Goal: Task Accomplishment & Management: Use online tool/utility

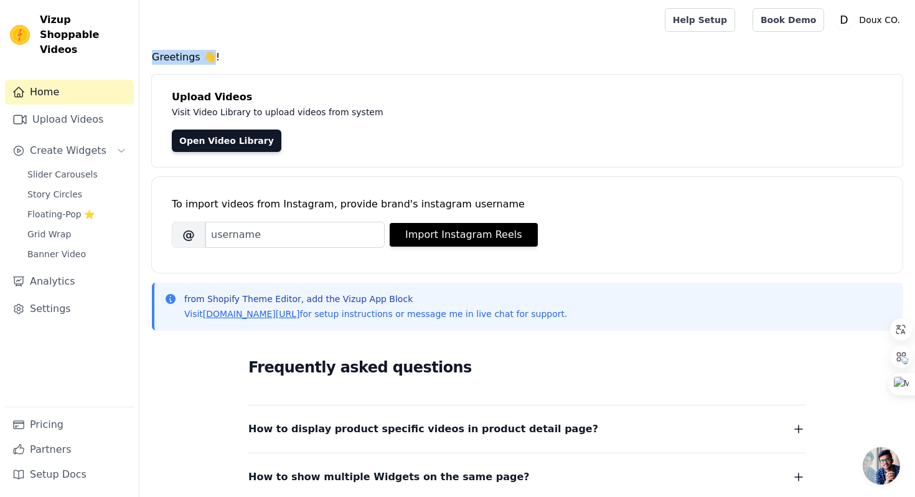
drag, startPoint x: 151, startPoint y: 55, endPoint x: 202, endPoint y: 55, distance: 51.0
click at [202, 55] on div "Greetings 👋! Upload Videos Visit Video Library to upload videos from system Ope…" at bounding box center [527, 374] width 776 height 649
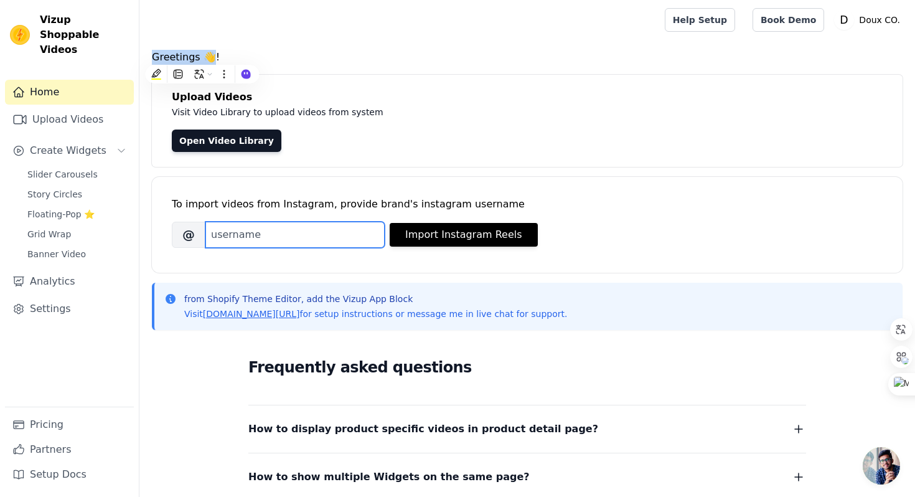
click at [351, 239] on input "Brand's Instagram Username" at bounding box center [294, 235] width 179 height 26
paste input "https://www.instagram.com/douxcompanny/"
drag, startPoint x: 307, startPoint y: 235, endPoint x: 205, endPoint y: 245, distance: 102.5
click at [205, 245] on input "https://www.instagram.com/douxcompanny/" at bounding box center [294, 235] width 179 height 26
click at [296, 223] on input "https://www.instagram.com/douxcompanny/" at bounding box center [294, 235] width 179 height 26
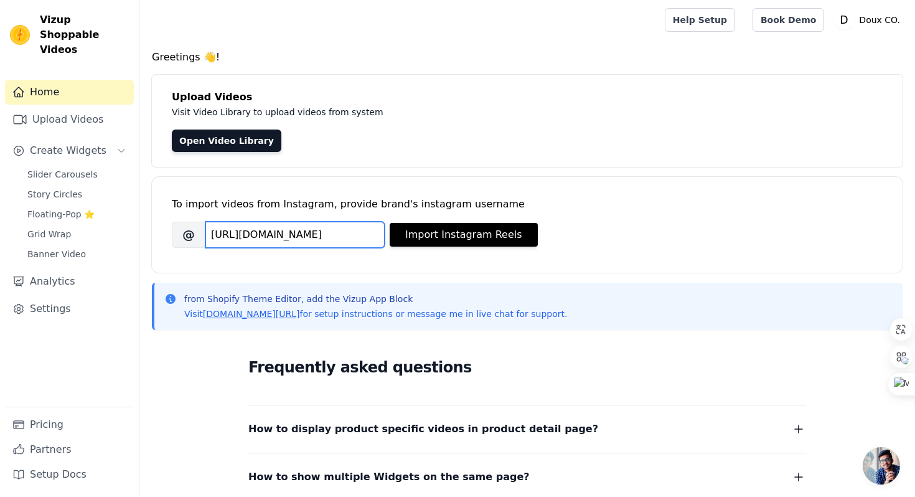
drag, startPoint x: 337, startPoint y: 236, endPoint x: 235, endPoint y: 228, distance: 101.7
click at [235, 228] on input "https://www.instagram.com/douxcompanny/" at bounding box center [294, 235] width 179 height 26
click at [317, 243] on input "douxcompanny/" at bounding box center [294, 235] width 179 height 26
type input "douxcompanny"
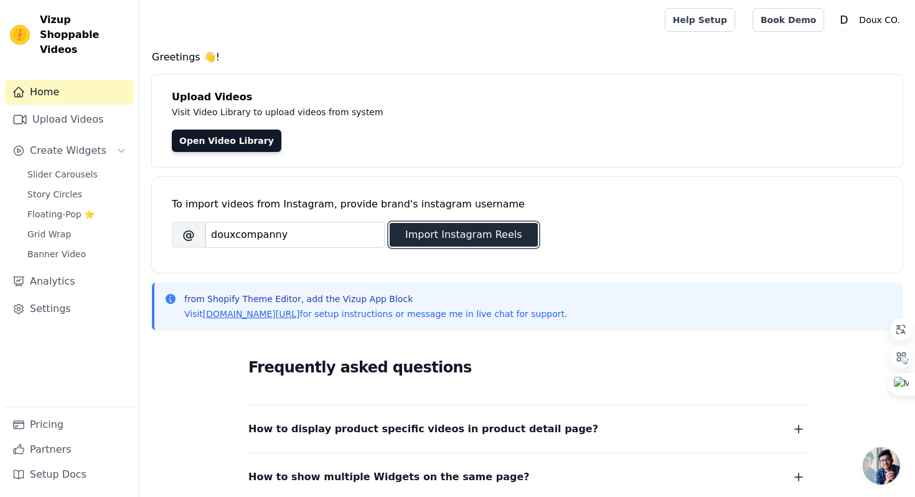
click at [438, 237] on button "Import Instagram Reels" at bounding box center [464, 235] width 148 height 24
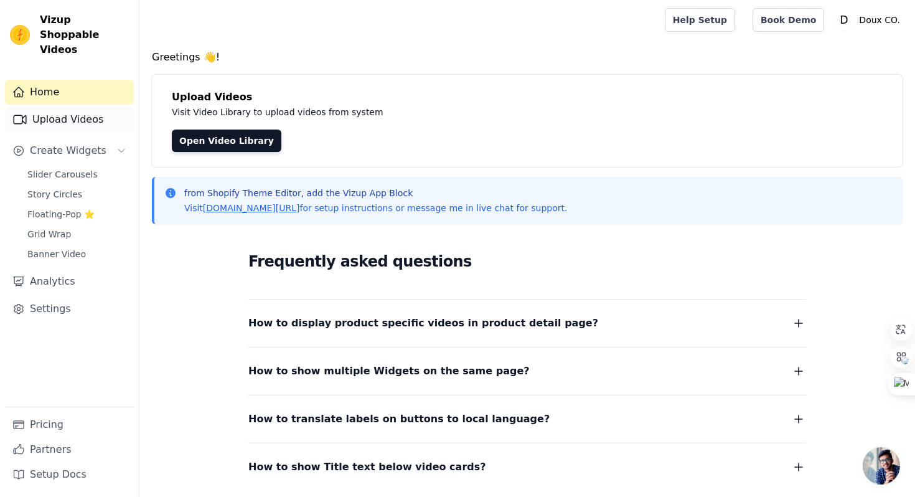
click at [85, 115] on link "Upload Videos" at bounding box center [69, 119] width 129 height 25
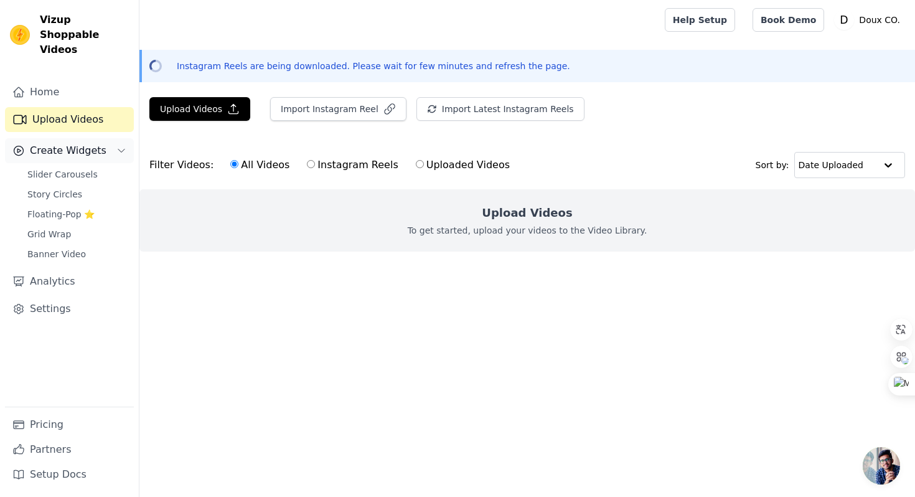
click at [121, 146] on button "Create Widgets" at bounding box center [69, 150] width 129 height 25
click at [112, 142] on button "Create Widgets" at bounding box center [69, 150] width 129 height 25
click at [113, 138] on button "Create Widgets" at bounding box center [69, 150] width 129 height 25
click at [65, 208] on span "Floating-Pop ⭐" at bounding box center [60, 214] width 67 height 12
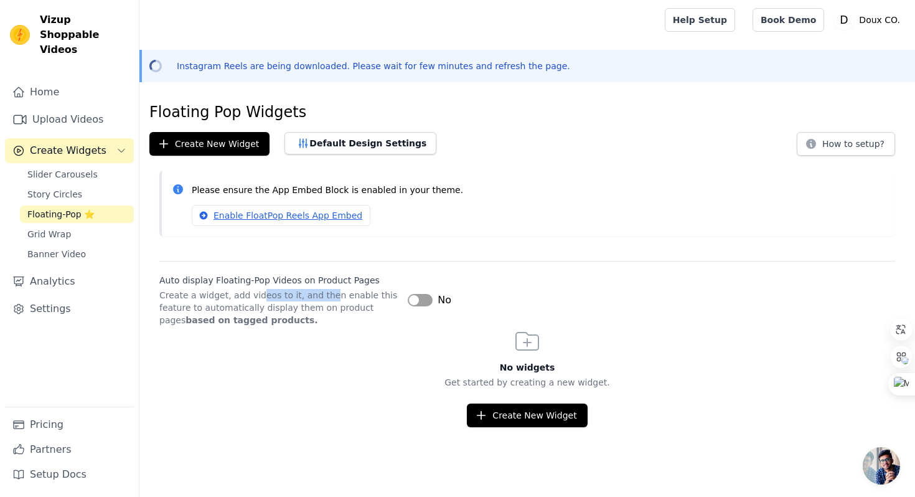
drag, startPoint x: 258, startPoint y: 289, endPoint x: 324, endPoint y: 294, distance: 65.5
click at [324, 294] on p "Create a widget, add videos to it, and then enable this feature to automaticall…" at bounding box center [278, 307] width 238 height 37
click at [332, 210] on link "Enable FloatPop Reels App Embed" at bounding box center [281, 215] width 179 height 21
click at [283, 256] on div "Floating Pop Widgets Create New Widget Default Design Settings How to setup? Pl…" at bounding box center [527, 264] width 776 height 325
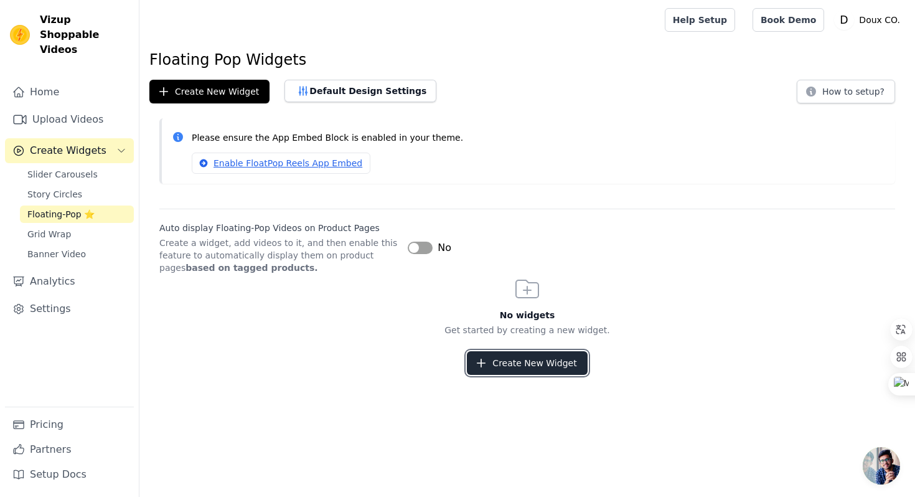
click at [554, 367] on button "Create New Widget" at bounding box center [527, 363] width 120 height 24
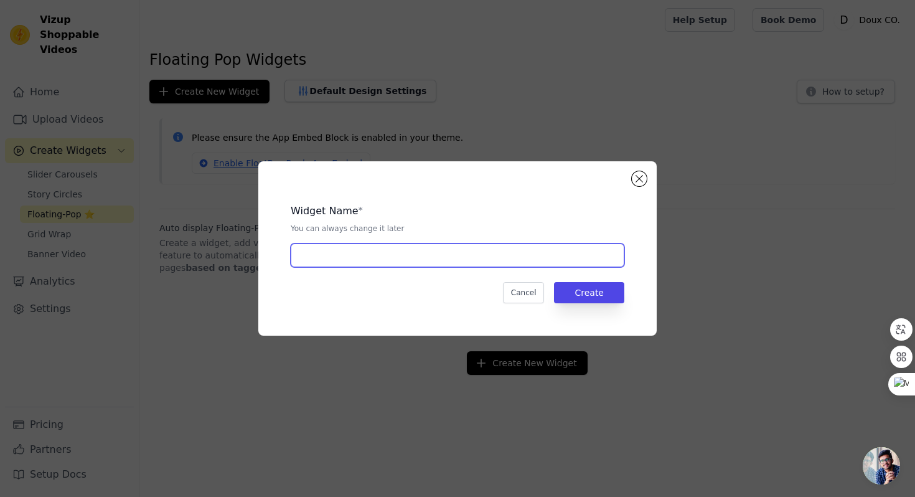
click at [477, 255] on input "text" at bounding box center [458, 255] width 334 height 24
type input "Loja fisica"
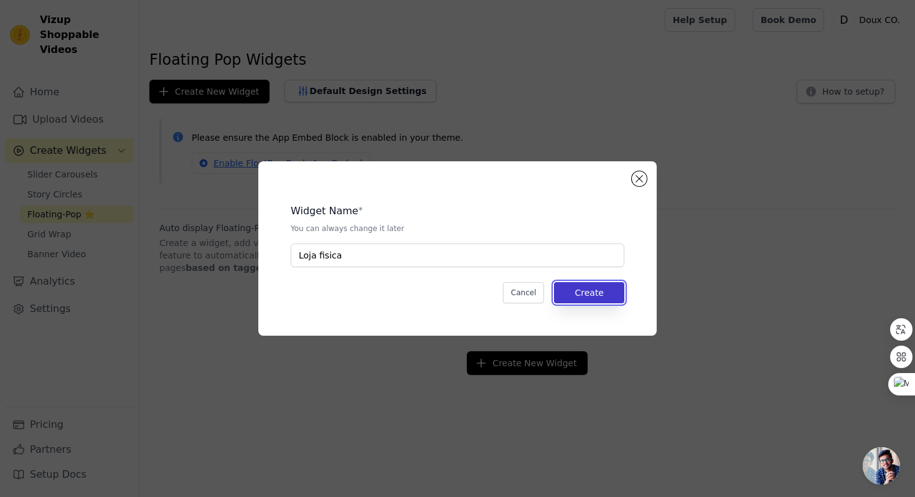
click at [591, 291] on button "Create" at bounding box center [589, 292] width 70 height 21
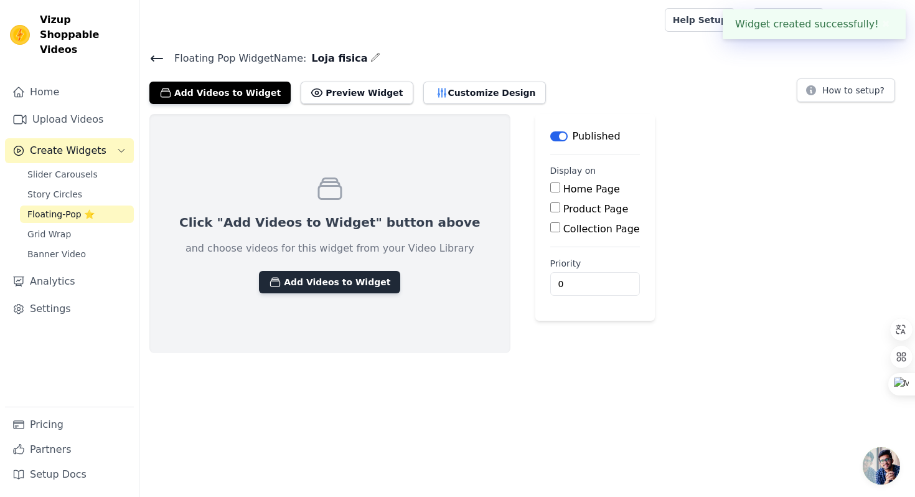
click at [302, 279] on button "Add Videos to Widget" at bounding box center [329, 282] width 141 height 22
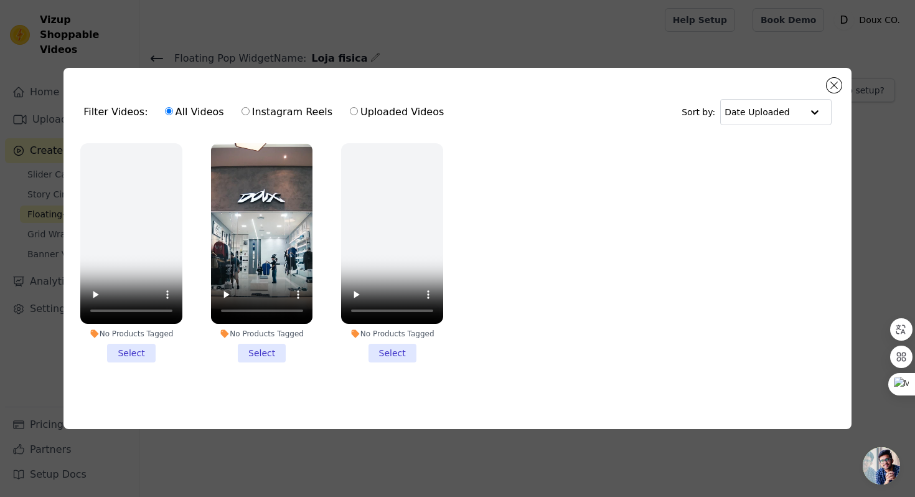
click at [382, 110] on label "Uploaded Videos" at bounding box center [396, 112] width 95 height 16
click at [358, 110] on input "Uploaded Videos" at bounding box center [354, 111] width 8 height 8
radio input "true"
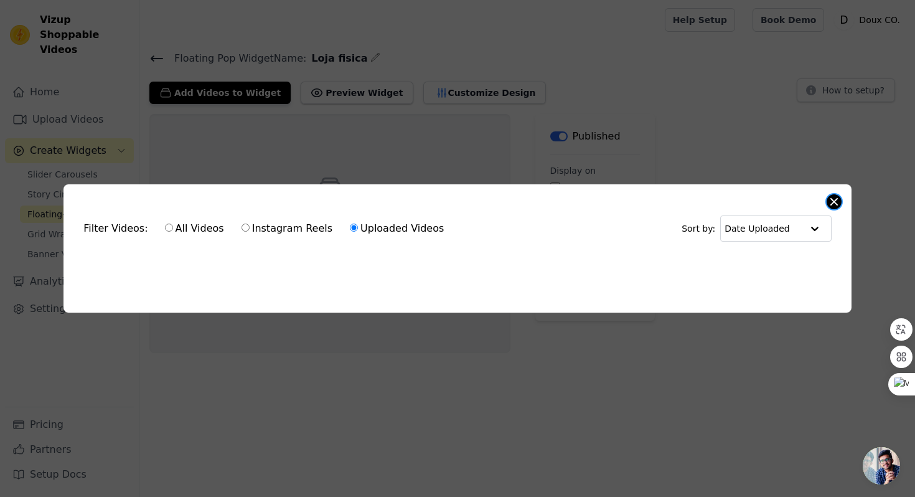
click at [838, 202] on button "Close modal" at bounding box center [834, 201] width 15 height 15
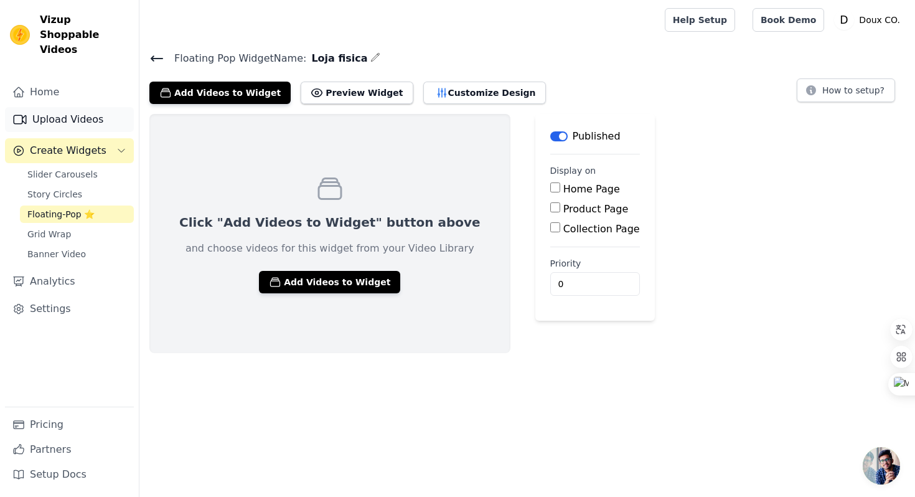
click at [93, 111] on link "Upload Videos" at bounding box center [69, 119] width 129 height 25
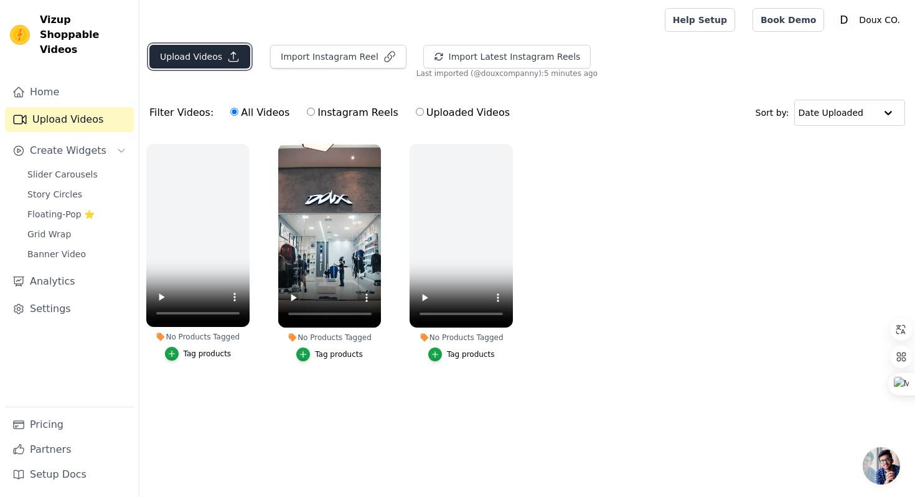
click at [223, 58] on button "Upload Videos" at bounding box center [199, 57] width 101 height 24
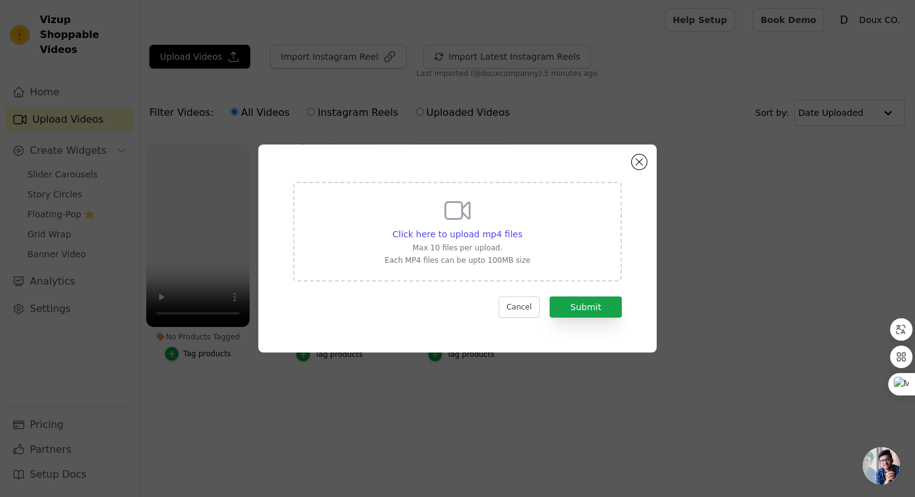
click at [458, 221] on icon at bounding box center [458, 210] width 30 height 30
click at [522, 227] on input "Click here to upload mp4 files Max 10 files per upload. Each MP4 files can be u…" at bounding box center [522, 227] width 1 height 1
click at [522, 206] on div "Click here to upload mp4 files Max 10 files per upload. Each MP4 files can be u…" at bounding box center [458, 230] width 146 height 70
click at [522, 227] on input "Click here to upload mp4 files Max 10 files per upload. Each MP4 files can be u…" at bounding box center [522, 227] width 1 height 1
click at [637, 160] on button "Close modal" at bounding box center [639, 161] width 15 height 15
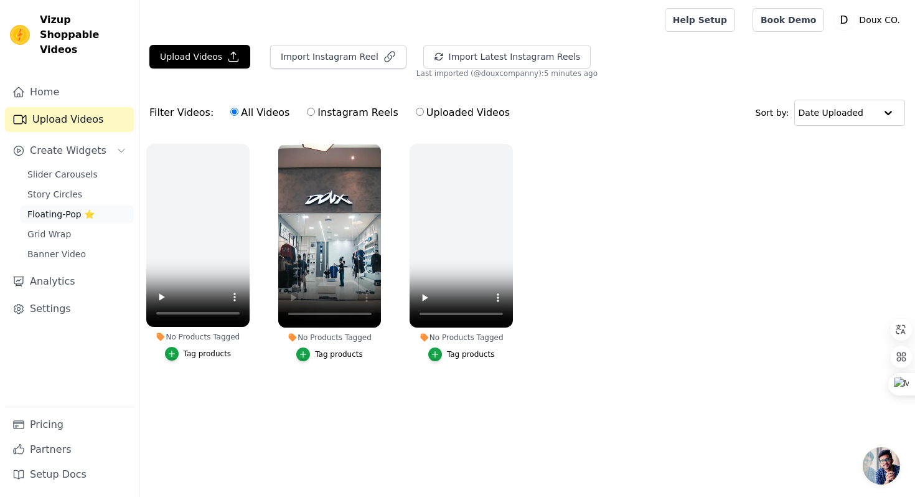
click at [59, 208] on span "Floating-Pop ⭐" at bounding box center [60, 214] width 67 height 12
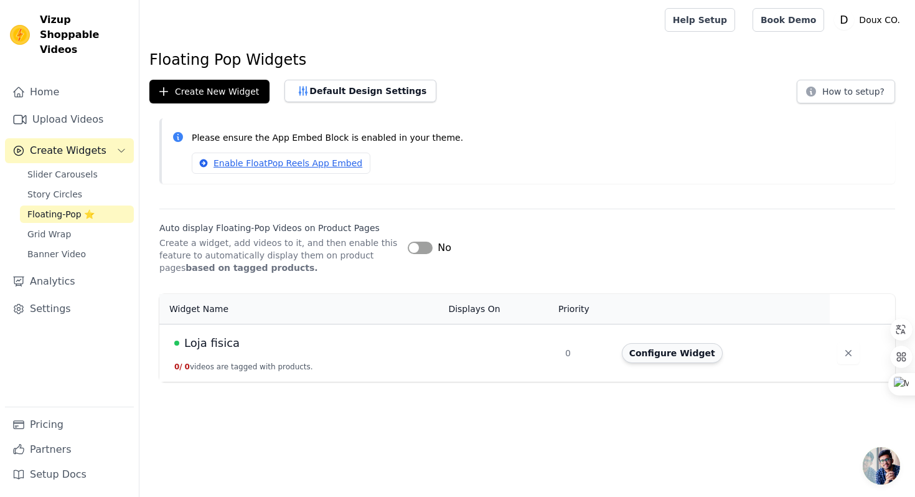
click at [663, 355] on button "Configure Widget" at bounding box center [672, 353] width 101 height 20
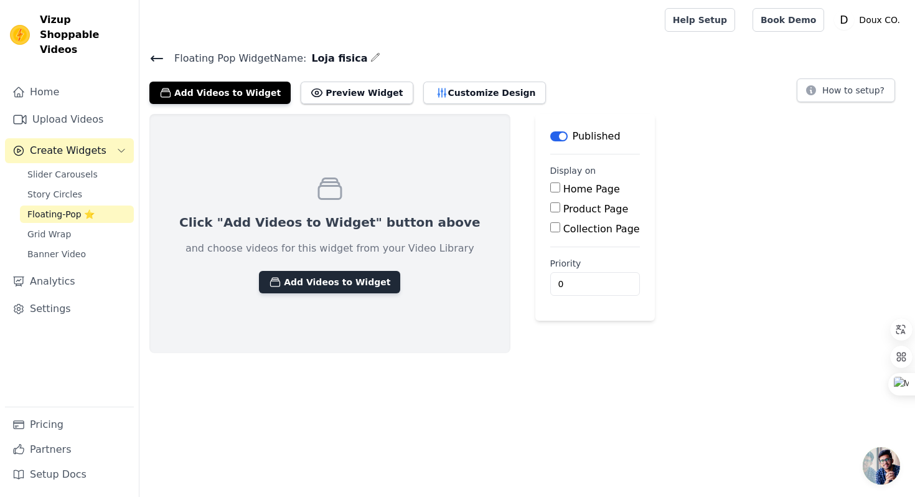
click at [307, 283] on button "Add Videos to Widget" at bounding box center [329, 282] width 141 height 22
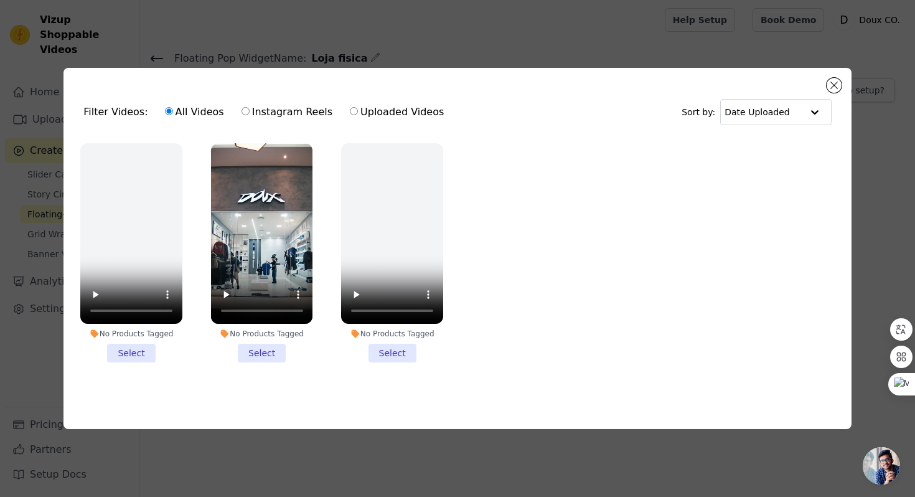
click at [266, 355] on li "No Products Tagged Select" at bounding box center [262, 253] width 102 height 220
click at [0, 0] on input "No Products Tagged Select" at bounding box center [0, 0] width 0 height 0
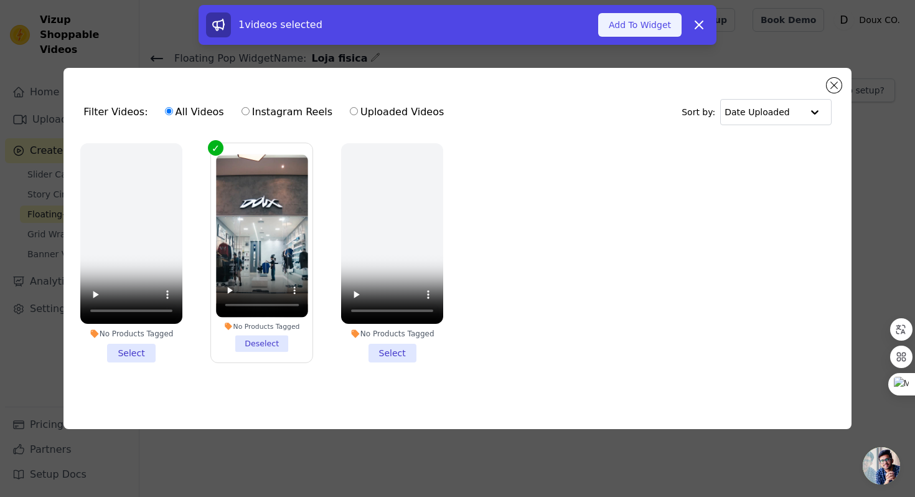
click at [640, 30] on button "Add To Widget" at bounding box center [639, 25] width 83 height 24
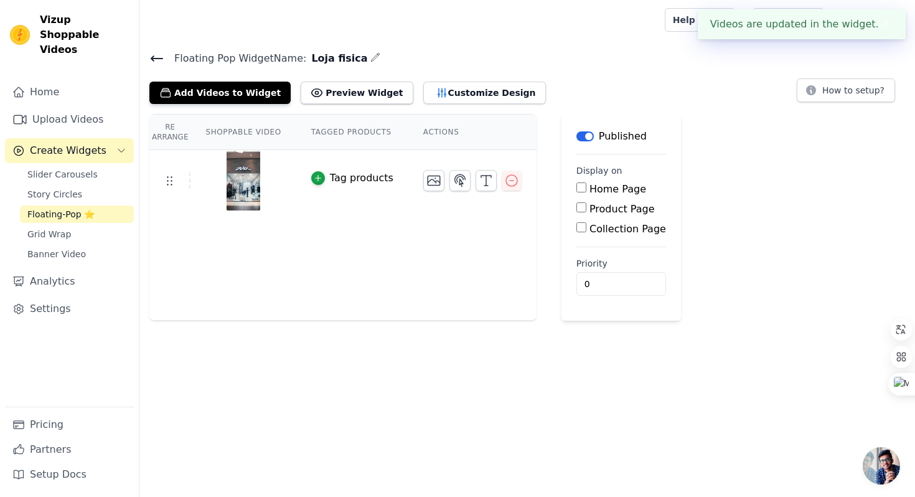
click at [581, 191] on input "Home Page" at bounding box center [581, 187] width 10 height 10
checkbox input "true"
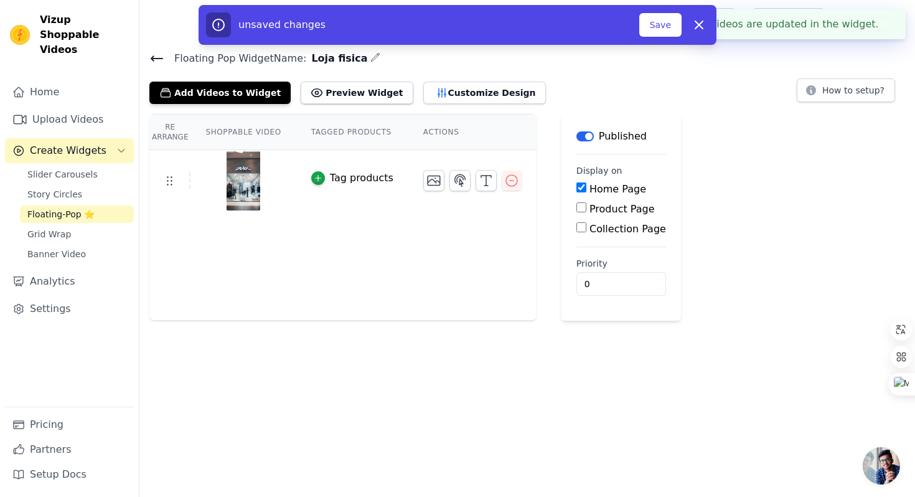
click at [580, 210] on input "Product Page" at bounding box center [581, 207] width 10 height 10
checkbox input "true"
click at [579, 258] on input "Collection Page" at bounding box center [581, 262] width 10 height 10
checkbox input "true"
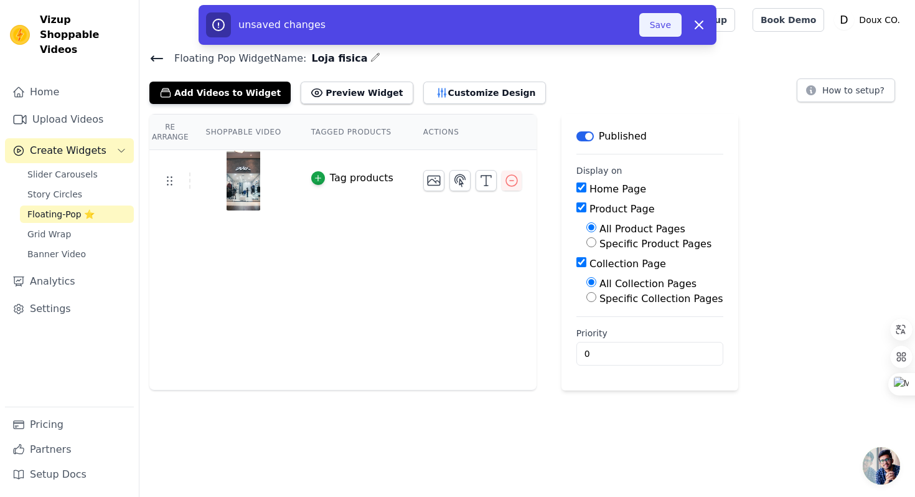
click at [660, 32] on button "Save" at bounding box center [660, 25] width 42 height 24
click at [678, 38] on div "unsaved changes Save Dismiss" at bounding box center [458, 25] width 518 height 40
click at [645, 23] on button "Save" at bounding box center [660, 25] width 42 height 24
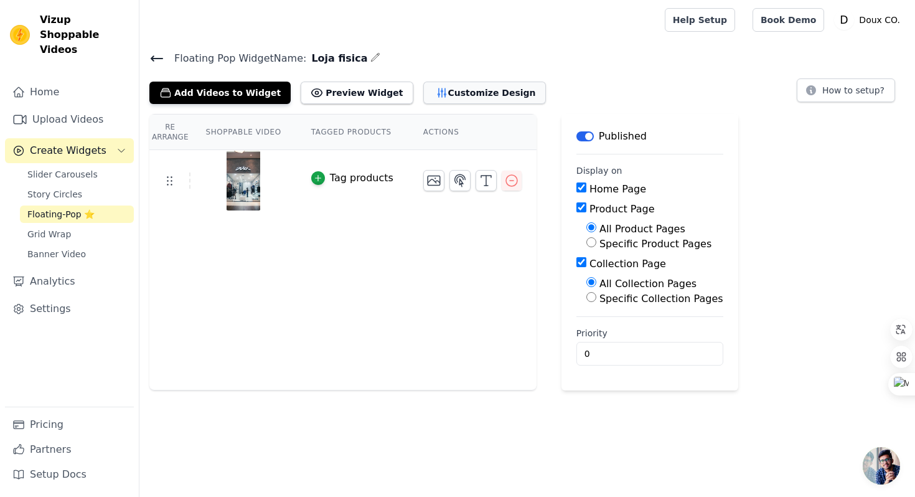
click at [454, 98] on button "Customize Design" at bounding box center [484, 93] width 123 height 22
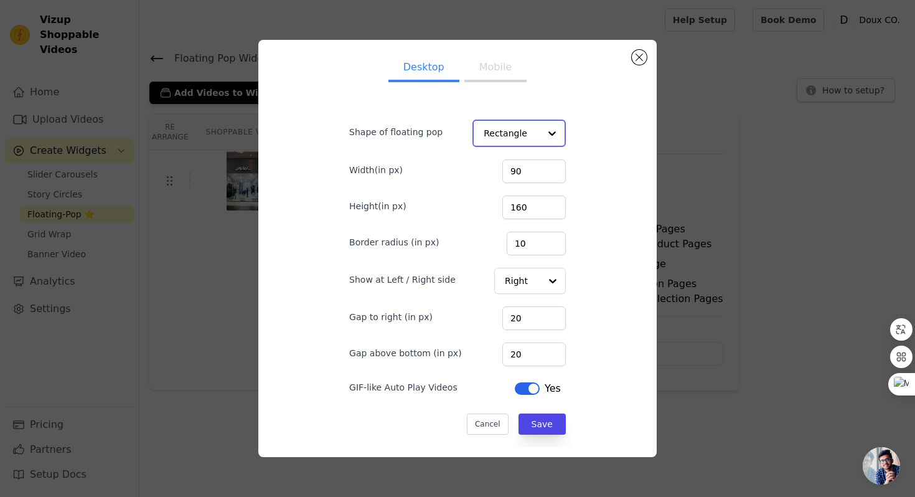
click at [517, 135] on input "Shape of floating pop" at bounding box center [512, 133] width 56 height 25
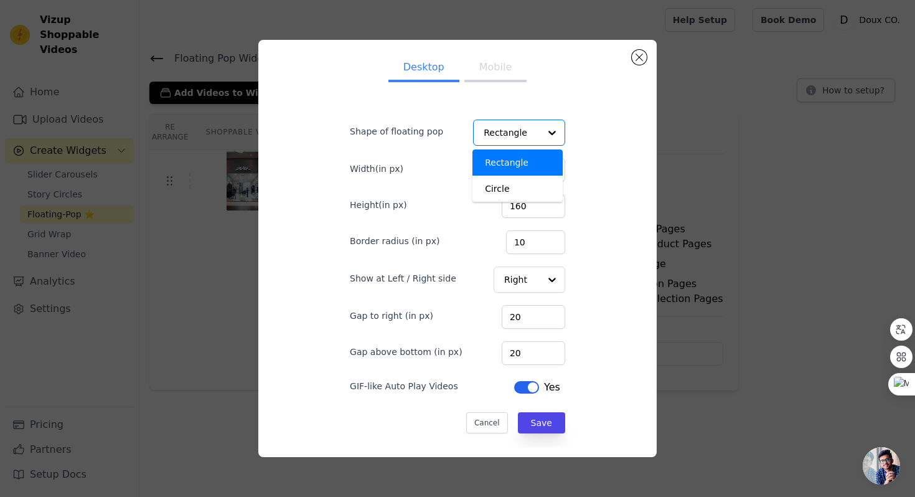
click at [420, 158] on div "Width(in px) 90" at bounding box center [457, 169] width 215 height 26
click at [499, 72] on button "Mobile" at bounding box center [495, 68] width 62 height 27
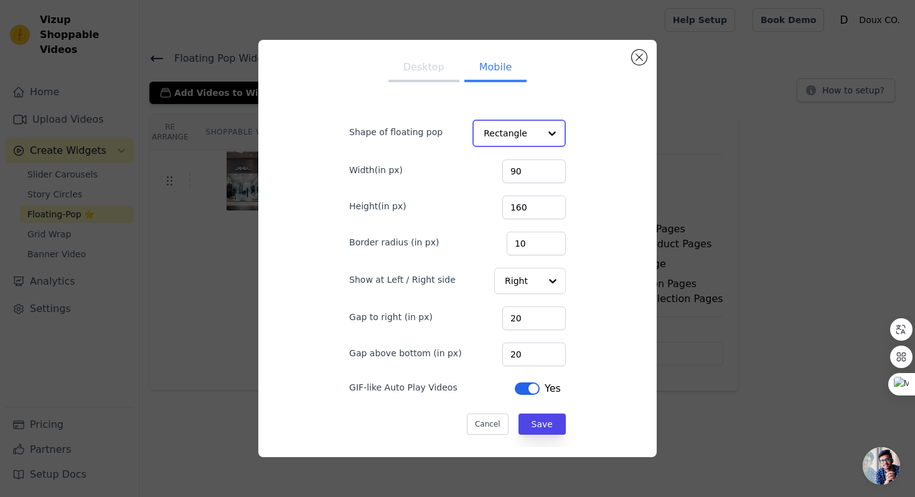
click at [516, 122] on input "Shape of floating pop" at bounding box center [512, 133] width 56 height 25
click at [501, 194] on div "Circle" at bounding box center [517, 189] width 90 height 26
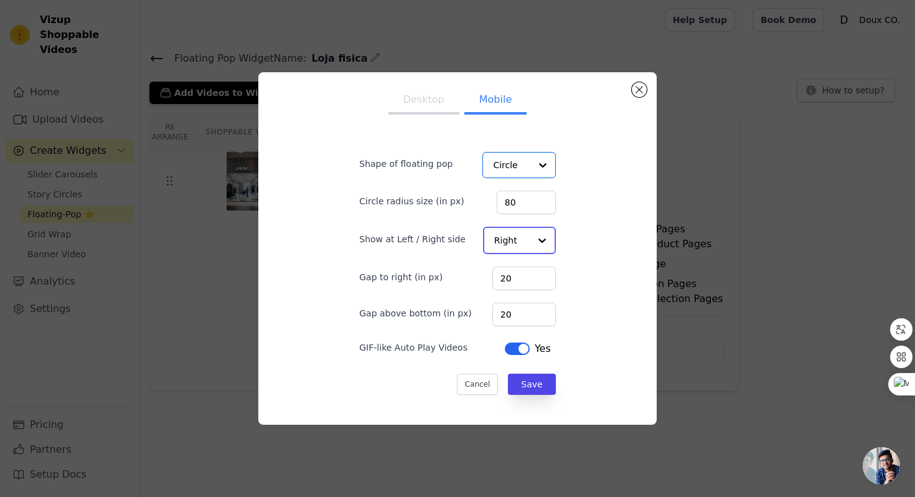
click at [522, 246] on input "Show at Left / Right side" at bounding box center [511, 240] width 35 height 25
click at [511, 273] on div "Left" at bounding box center [518, 270] width 71 height 26
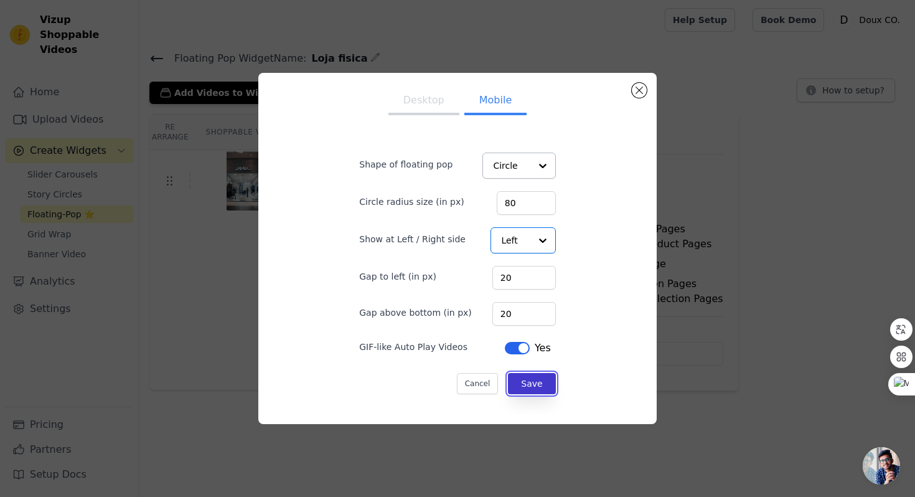
click at [528, 381] on button "Save" at bounding box center [531, 383] width 47 height 21
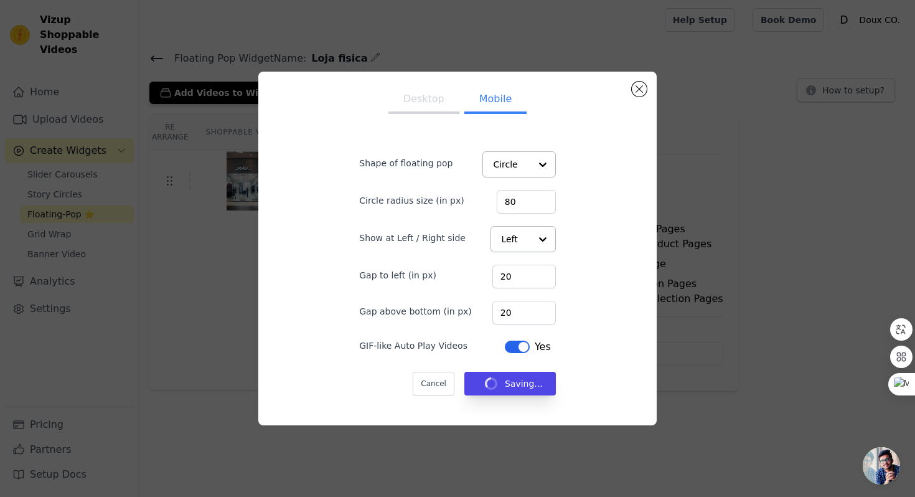
click at [425, 110] on button "Desktop" at bounding box center [423, 100] width 71 height 27
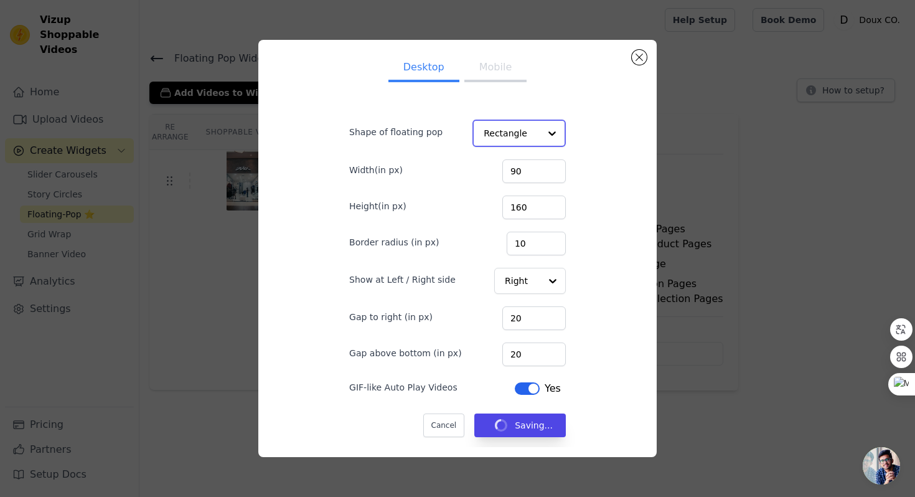
click at [515, 132] on input "Shape of floating pop" at bounding box center [512, 133] width 56 height 25
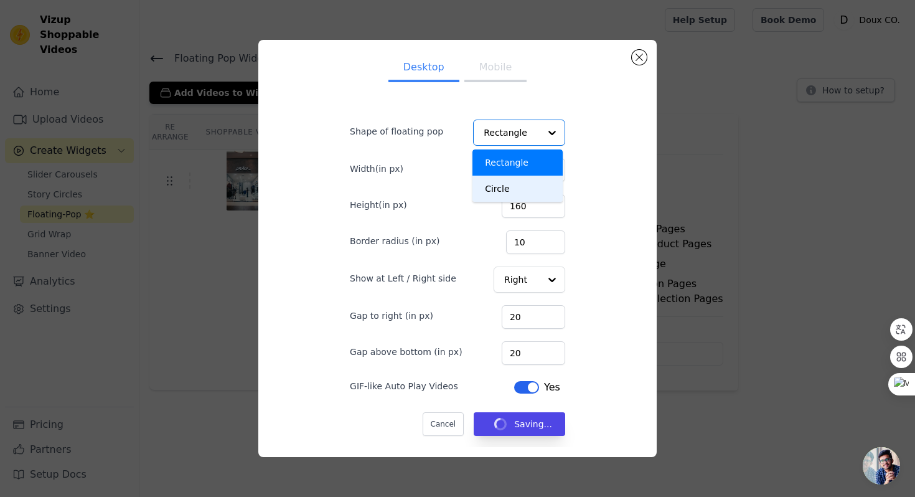
click at [410, 167] on div "Width(in px) 90" at bounding box center [457, 169] width 215 height 26
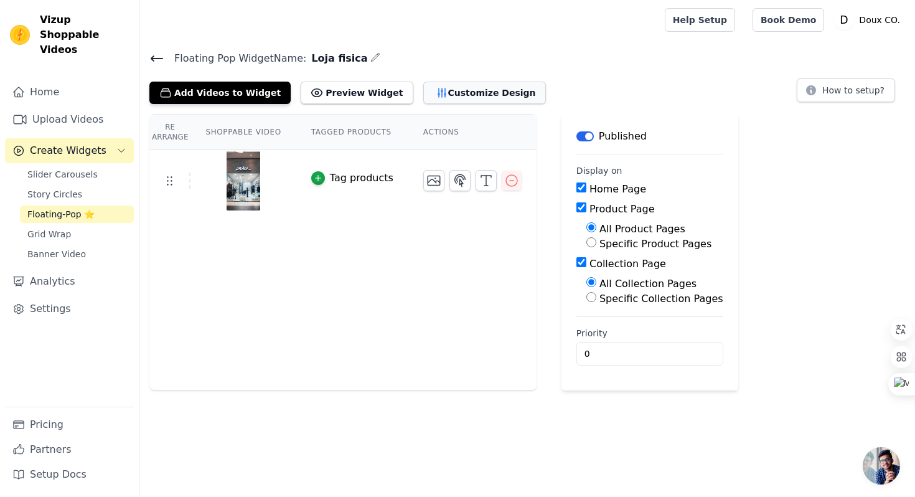
click at [436, 95] on button "Customize Design" at bounding box center [484, 93] width 123 height 22
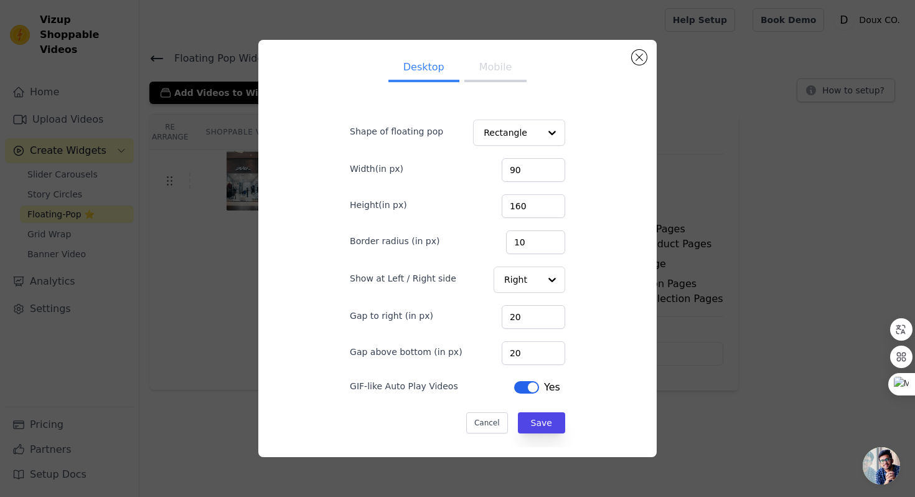
click at [494, 75] on button "Mobile" at bounding box center [495, 68] width 62 height 27
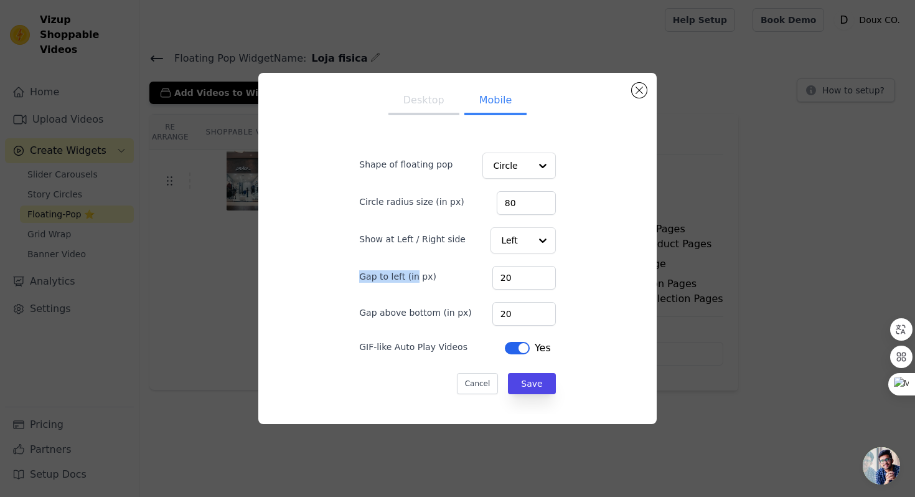
drag, startPoint x: 363, startPoint y: 276, endPoint x: 417, endPoint y: 276, distance: 53.5
click at [417, 276] on label "Gap to left (in px)" at bounding box center [397, 276] width 77 height 12
click at [527, 313] on input "20" at bounding box center [523, 314] width 63 height 24
type input "100"
click at [522, 377] on button "Save" at bounding box center [531, 383] width 47 height 21
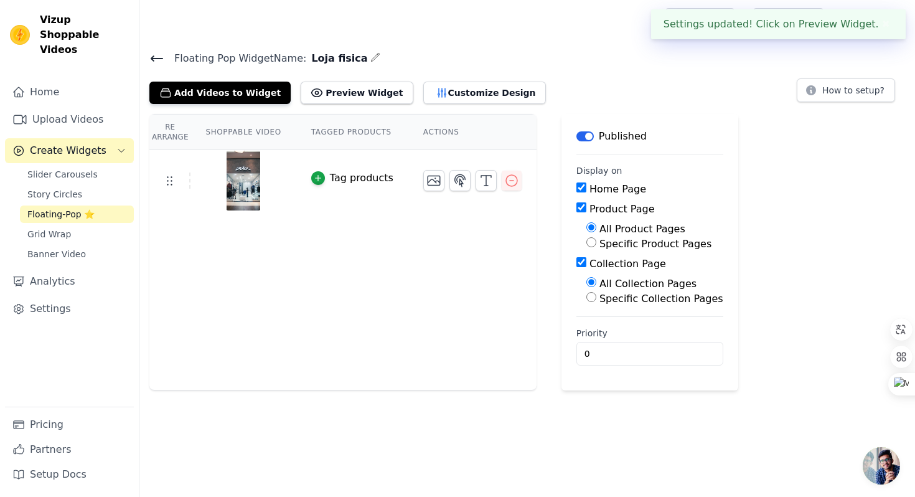
click at [541, 161] on div "Re Arrange Shoppable Video Tagged Products Actions Tag products Save Videos In …" at bounding box center [527, 252] width 776 height 276
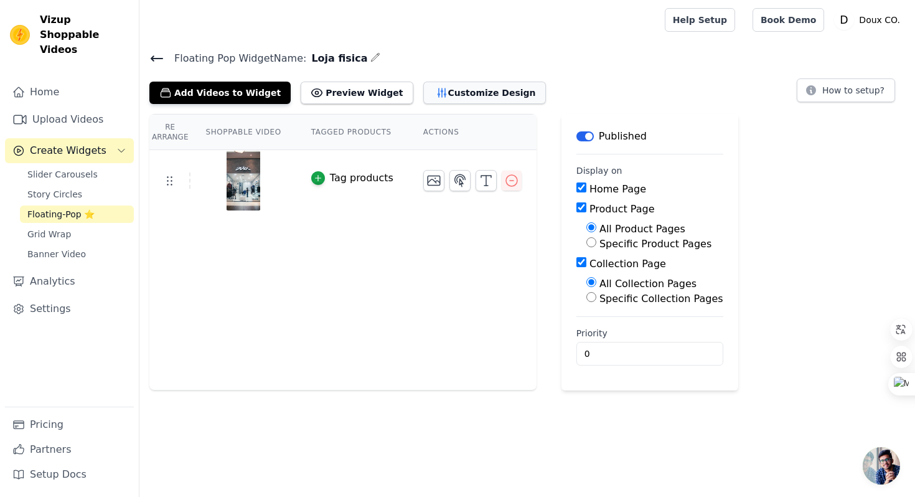
click at [475, 88] on button "Customize Design" at bounding box center [484, 93] width 123 height 22
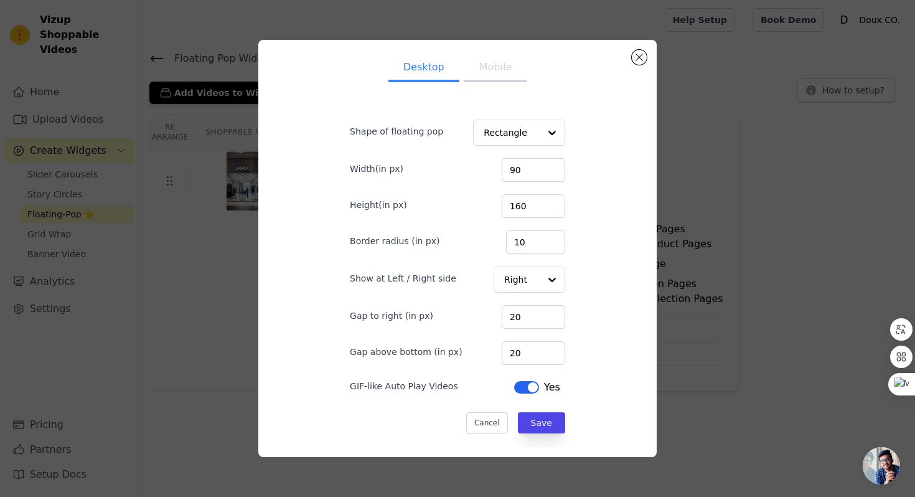
click at [485, 77] on button "Mobile" at bounding box center [495, 68] width 62 height 27
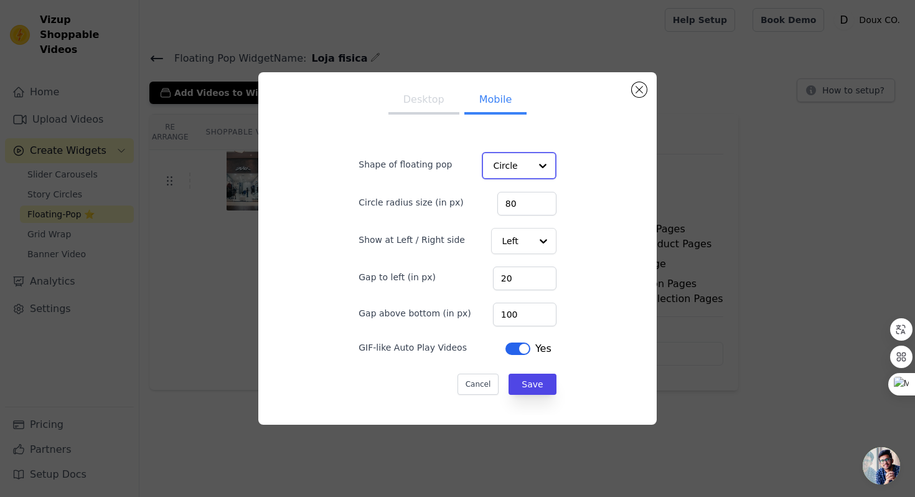
click at [502, 161] on input "Shape of floating pop" at bounding box center [511, 165] width 37 height 25
click at [516, 193] on div "Rectangle" at bounding box center [518, 195] width 73 height 26
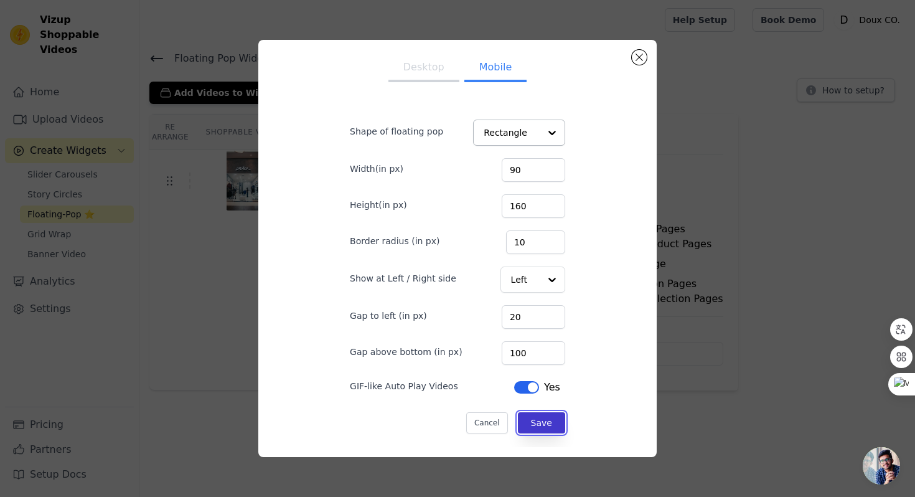
click at [557, 423] on button "Save" at bounding box center [541, 422] width 47 height 21
